Goal: Task Accomplishment & Management: Manage account settings

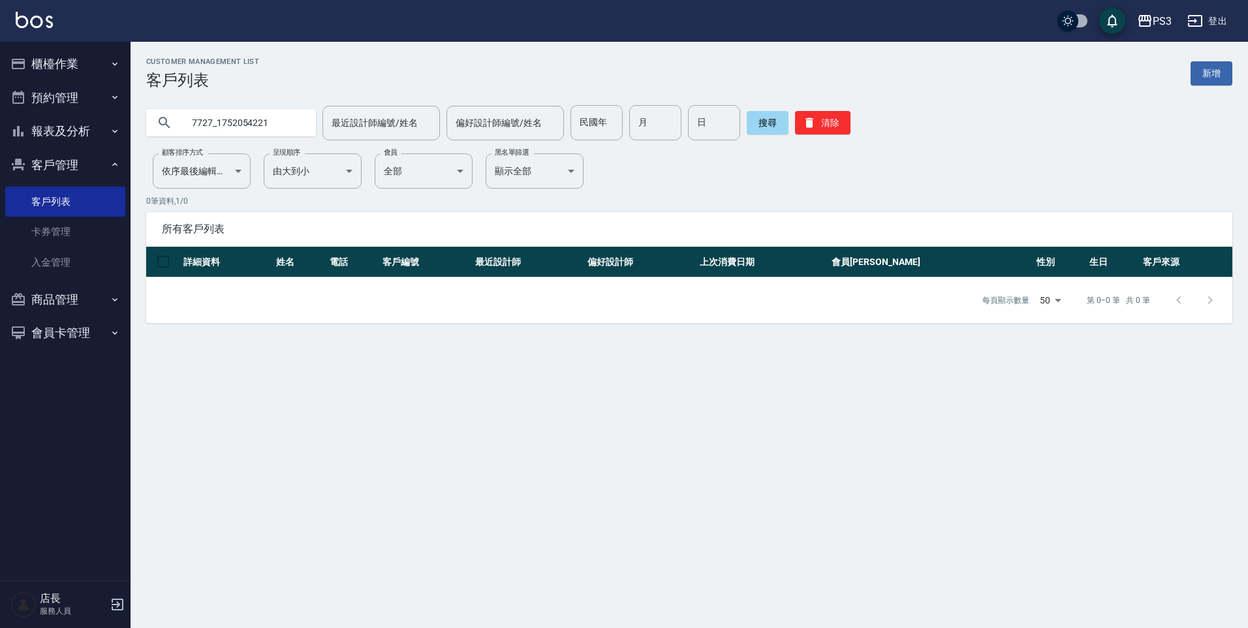
click at [43, 125] on div "PS3 登出 櫃檯作業 打帳單 帳單列表 材料自購登錄 排班表 現場電腦打卡 預約管理 預約管理 單日預約紀錄 單週預約紀錄 報表及分析 報表目錄 店家日報表…" at bounding box center [624, 314] width 1248 height 628
type input "0918308991"
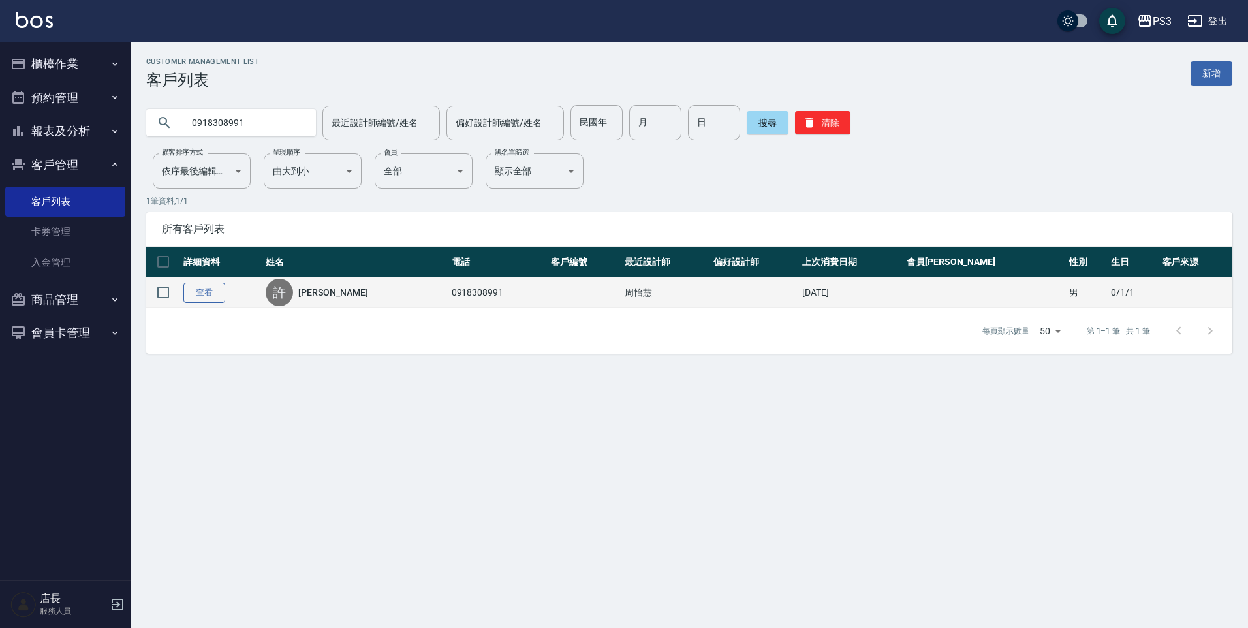
click at [212, 292] on link "查看" at bounding box center [204, 293] width 42 height 20
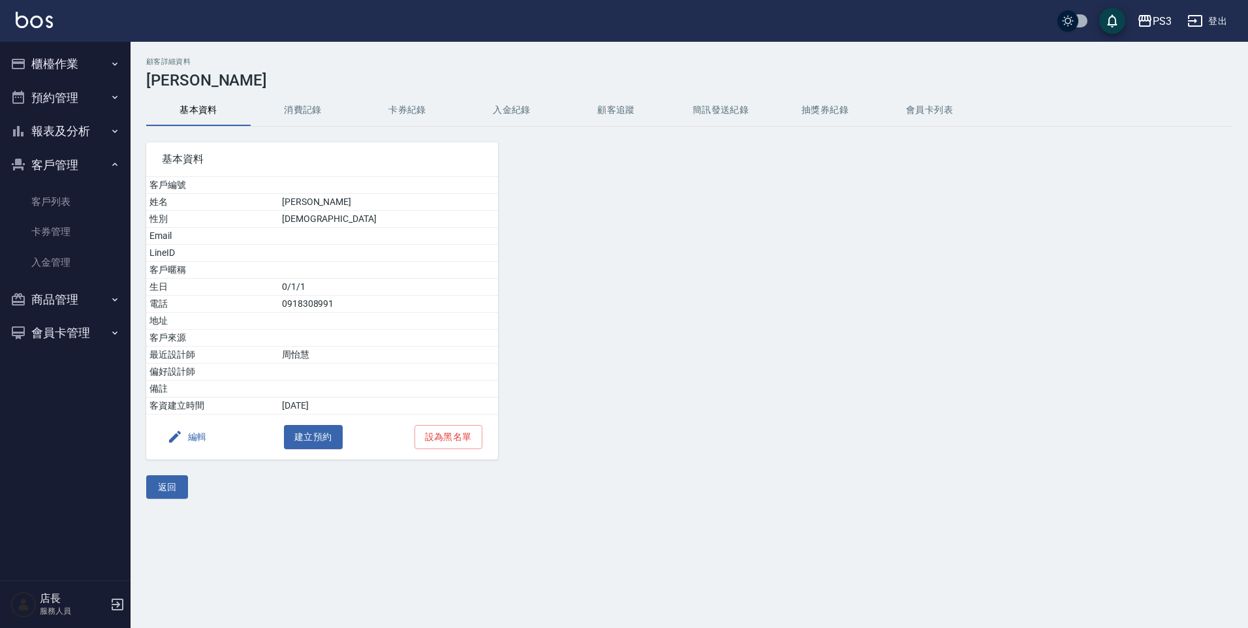
click at [198, 432] on button "編輯" at bounding box center [187, 437] width 50 height 24
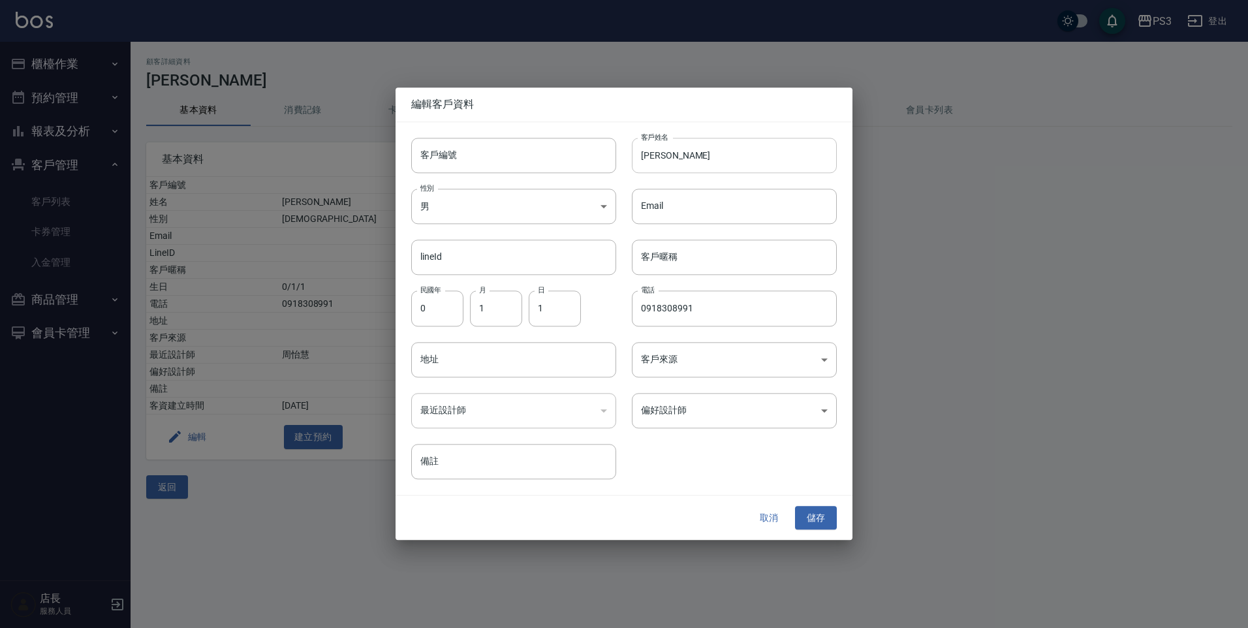
drag, startPoint x: 651, startPoint y: 158, endPoint x: 668, endPoint y: 156, distance: 17.1
click at [651, 158] on input "[PERSON_NAME]" at bounding box center [734, 155] width 205 height 35
click at [651, 154] on input "cj6[PERSON_NAME]" at bounding box center [734, 155] width 205 height 35
type input "[PERSON_NAME]"
click at [822, 528] on button "儲存" at bounding box center [816, 518] width 42 height 24
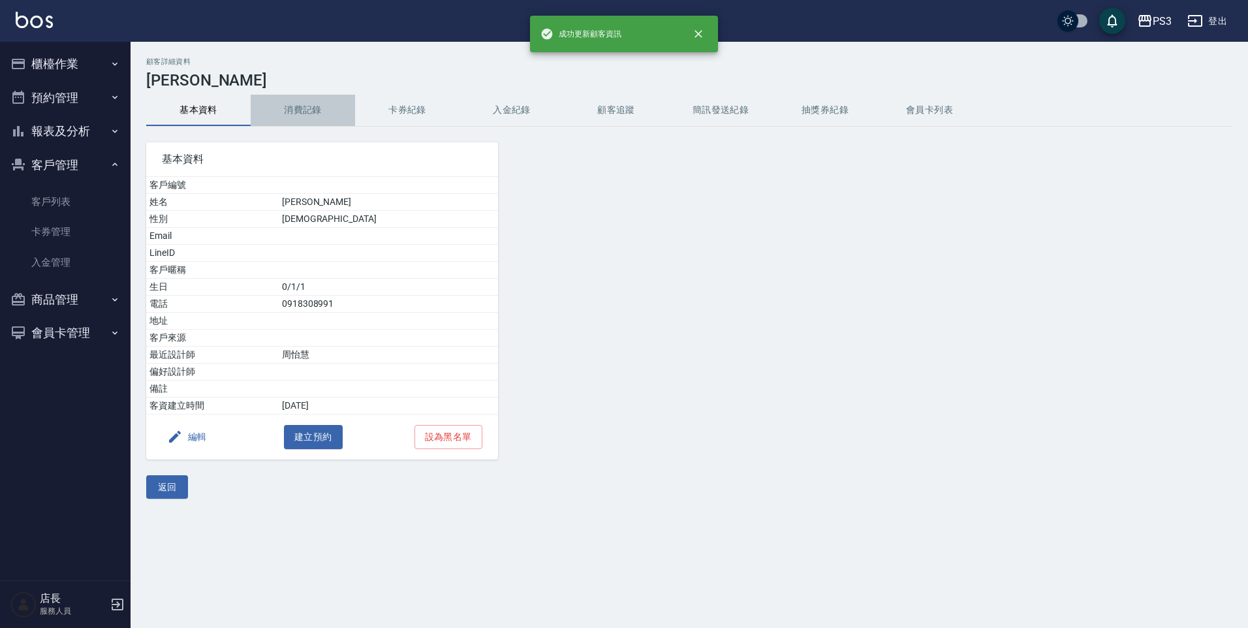
click at [324, 116] on button "消費記錄" at bounding box center [303, 110] width 104 height 31
